Goal: Information Seeking & Learning: Understand process/instructions

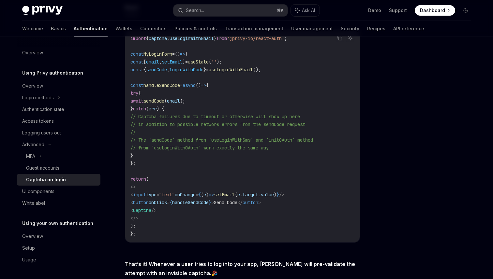
scroll to position [109, 0]
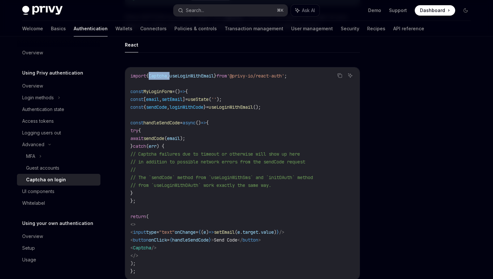
drag, startPoint x: 175, startPoint y: 76, endPoint x: 153, endPoint y: 76, distance: 21.8
click at [153, 76] on span "import { Captcha , useLoginWithEmail } from '@privy-io/react-auth' ;" at bounding box center [208, 76] width 156 height 6
copy span "Captcha ,"
click at [205, 12] on button "Search... ⌘ K" at bounding box center [230, 11] width 114 height 12
click at [46, 144] on icon at bounding box center [50, 144] width 8 height 3
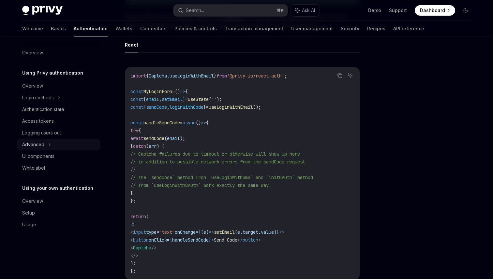
click at [46, 144] on div "Advanced" at bounding box center [58, 145] width 83 height 12
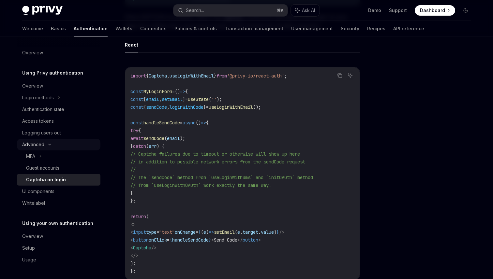
click at [46, 144] on icon at bounding box center [50, 144] width 8 height 3
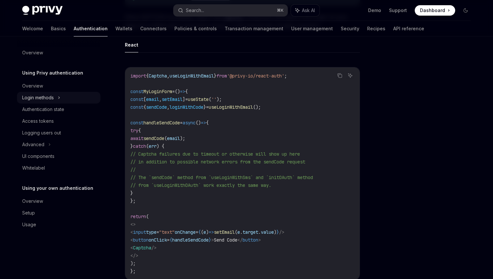
click at [50, 95] on div "Login methods" at bounding box center [38, 98] width 32 height 8
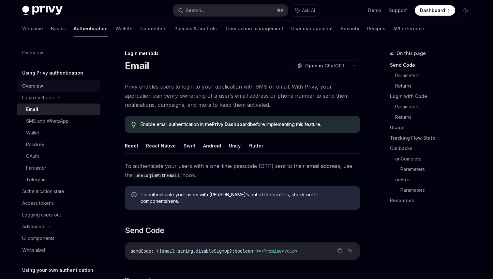
click at [48, 88] on div "Overview" at bounding box center [59, 86] width 74 height 8
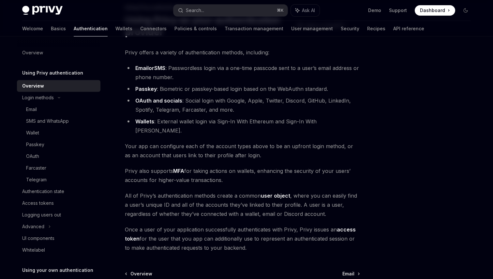
scroll to position [107, 0]
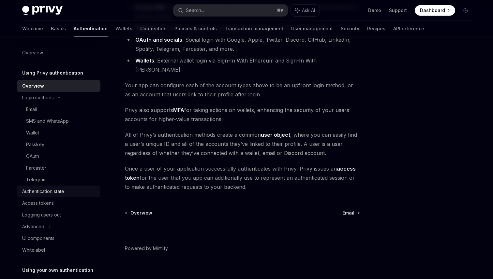
click at [55, 192] on div "Authentication state" at bounding box center [43, 192] width 42 height 8
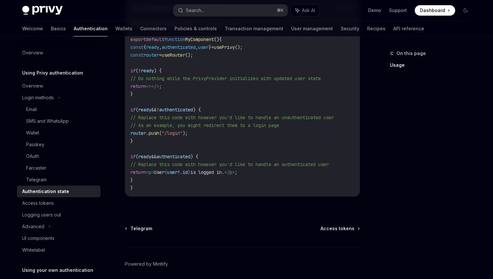
scroll to position [275, 0]
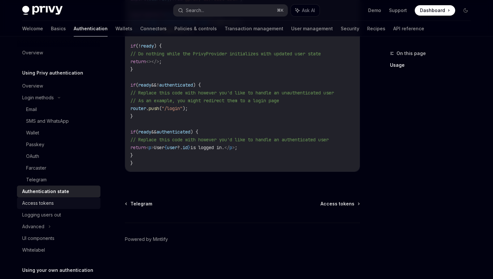
click at [65, 204] on div "Access tokens" at bounding box center [59, 203] width 74 height 8
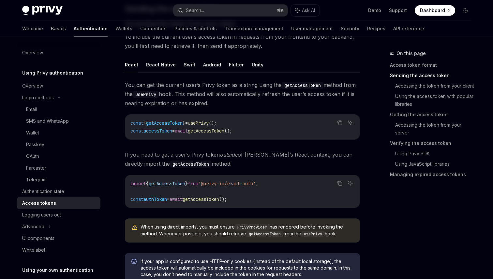
scroll to position [324, 0]
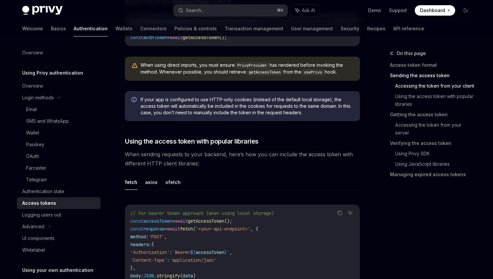
scroll to position [477, 0]
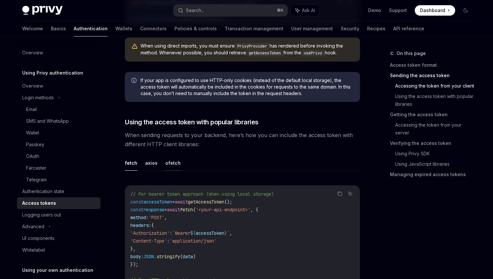
click at [165, 163] on button "ofetch" at bounding box center [172, 162] width 15 height 15
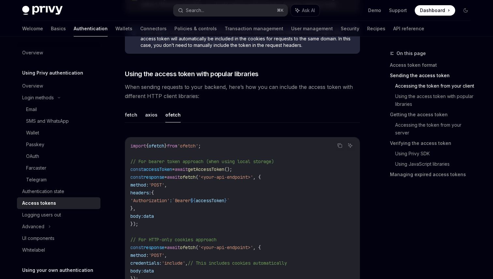
scroll to position [527, 0]
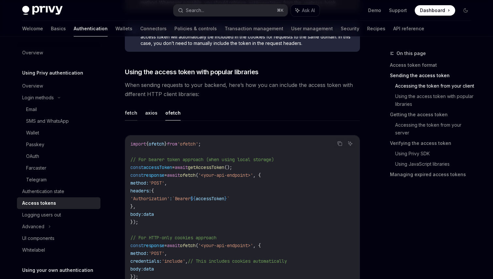
click at [130, 117] on button "fetch" at bounding box center [131, 112] width 12 height 15
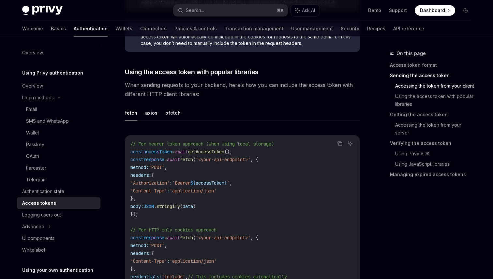
click at [177, 121] on div "fetch axios ofetch Copy Ask AI // For bearer token approach (when using local s…" at bounding box center [242, 208] width 235 height 207
click at [174, 116] on button "ofetch" at bounding box center [172, 112] width 15 height 15
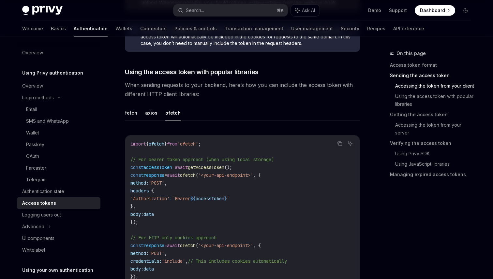
click at [137, 111] on ul "fetch axios ofetch" at bounding box center [242, 113] width 235 height 16
click at [126, 112] on button "fetch" at bounding box center [131, 112] width 12 height 15
type textarea "*"
